Goal: Communication & Community: Answer question/provide support

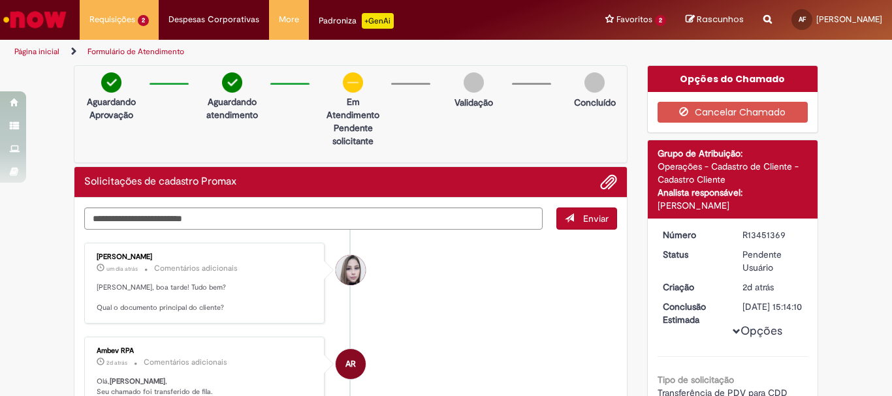
scroll to position [65, 0]
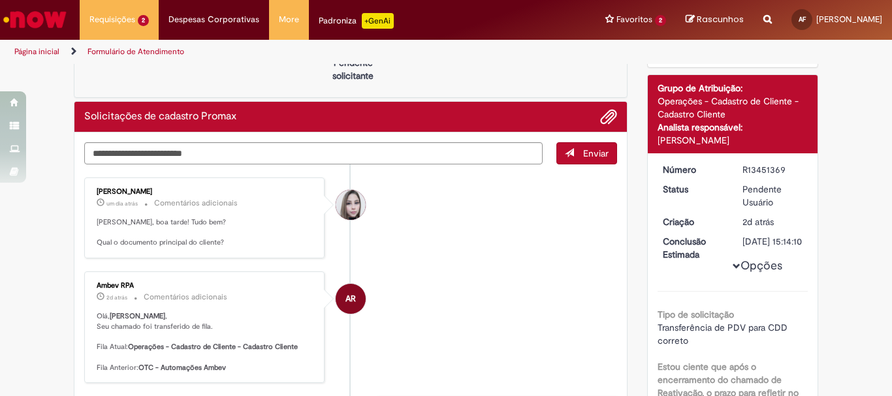
click at [536, 321] on li "AR Ambev RPA 2d atrás 2 dias atrás Comentários adicionais [PERSON_NAME] , Seu c…" at bounding box center [350, 328] width 533 height 112
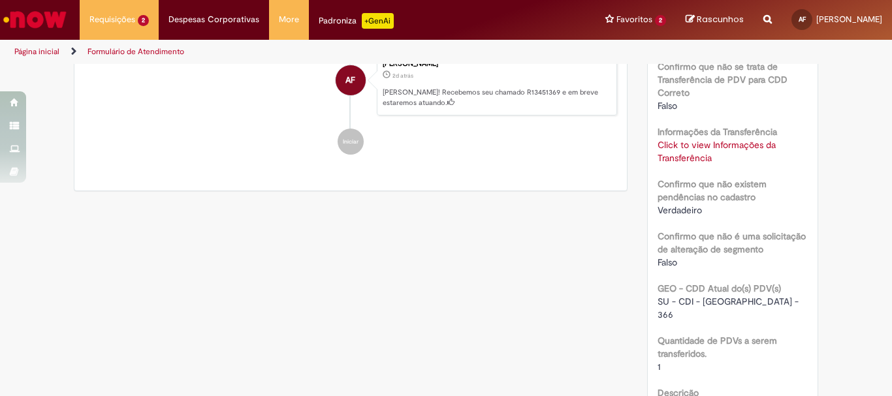
scroll to position [522, 0]
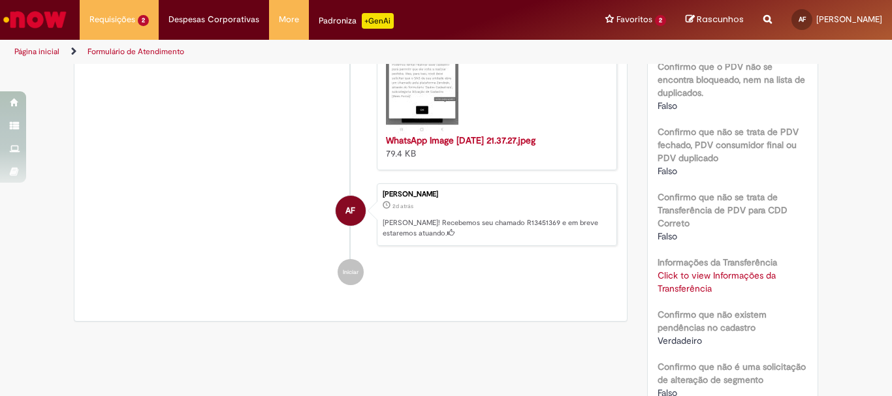
click at [703, 277] on link "Click to view Informações da Transferência" at bounding box center [717, 282] width 118 height 25
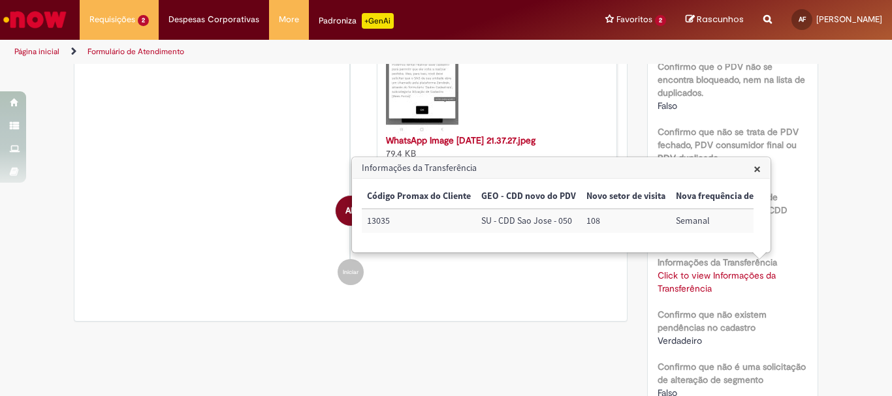
click at [375, 221] on td "13035" at bounding box center [419, 221] width 114 height 24
click at [416, 296] on ul "[PERSON_NAME] um dia atrás um dia atrás Comentários adicionais [PERSON_NAME], b…" at bounding box center [350, 2] width 533 height 591
click at [755, 163] on span "×" at bounding box center [757, 169] width 7 height 18
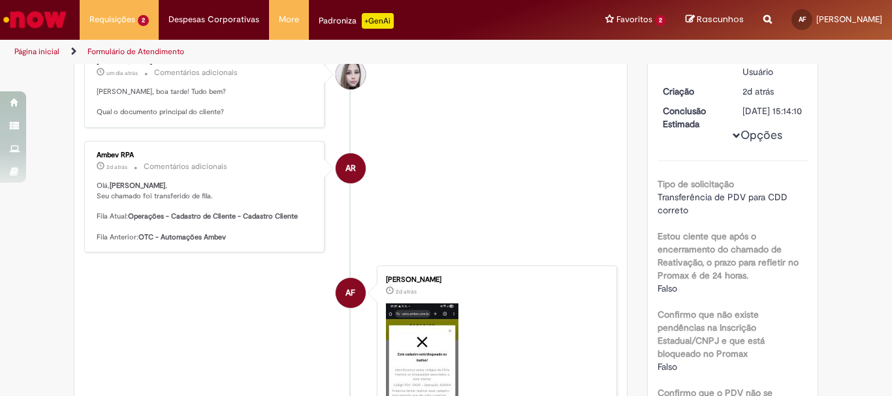
scroll to position [0, 0]
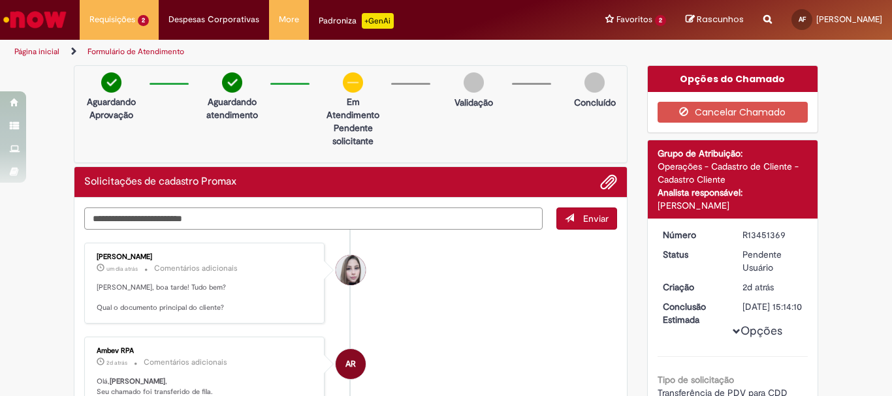
click at [210, 219] on textarea "Digite sua mensagem aqui..." at bounding box center [313, 219] width 458 height 22
paste textarea "**********"
type textarea "**********"
click at [603, 220] on span "Enviar" at bounding box center [595, 219] width 25 height 12
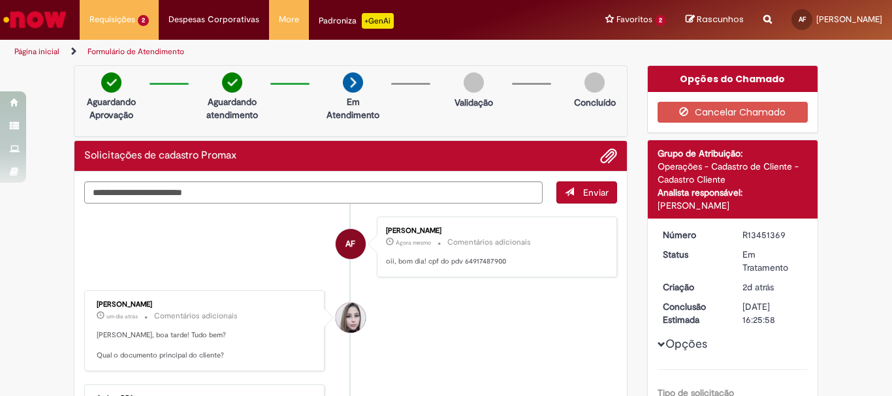
drag, startPoint x: 568, startPoint y: 5, endPoint x: 530, endPoint y: 42, distance: 53.1
click at [530, 42] on ul "Página inicial Formulário de Atendimento" at bounding box center [297, 52] width 575 height 24
